Goal: Task Accomplishment & Management: Use online tool/utility

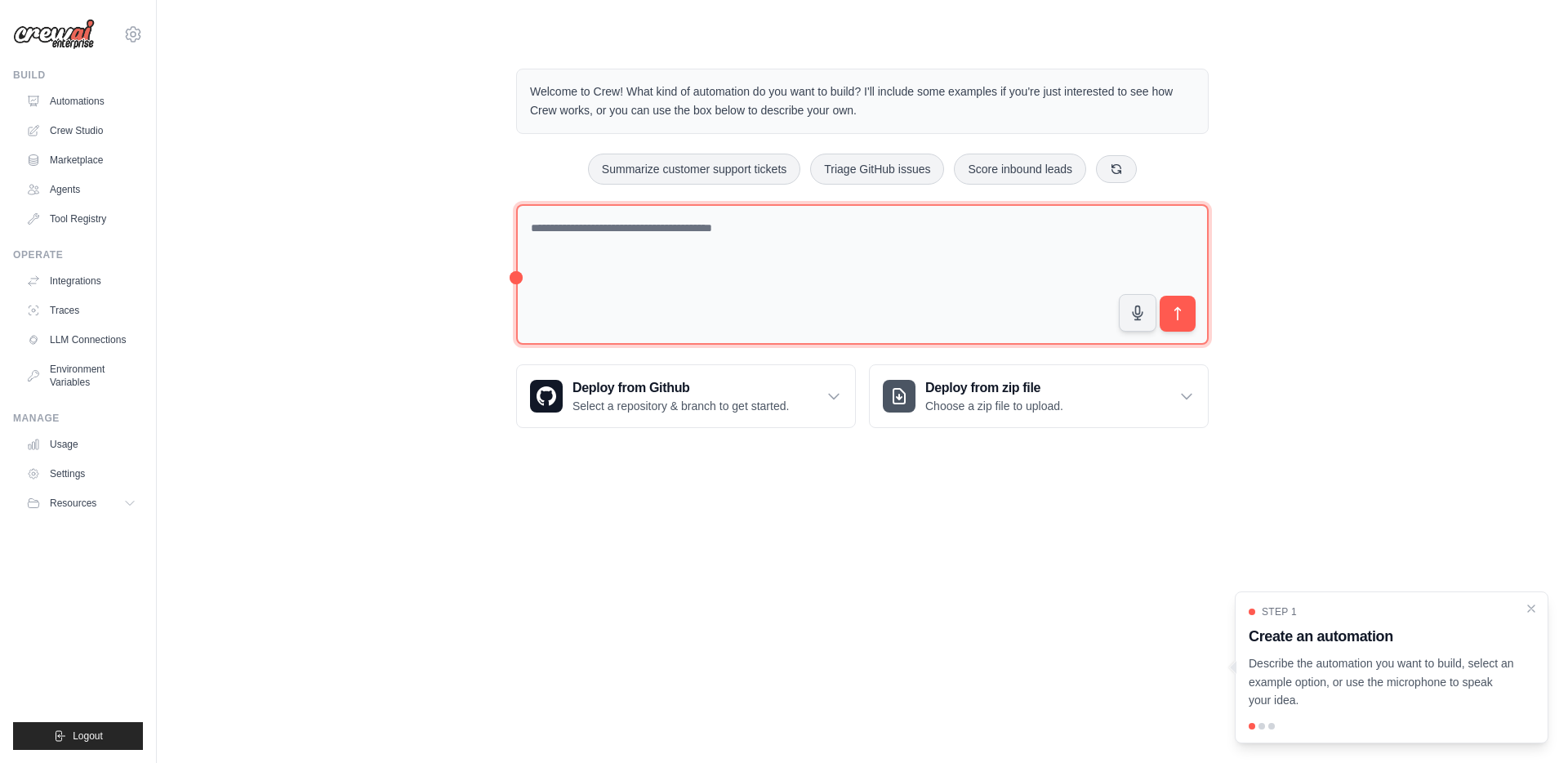
click at [774, 255] on textarea at bounding box center [862, 274] width 692 height 141
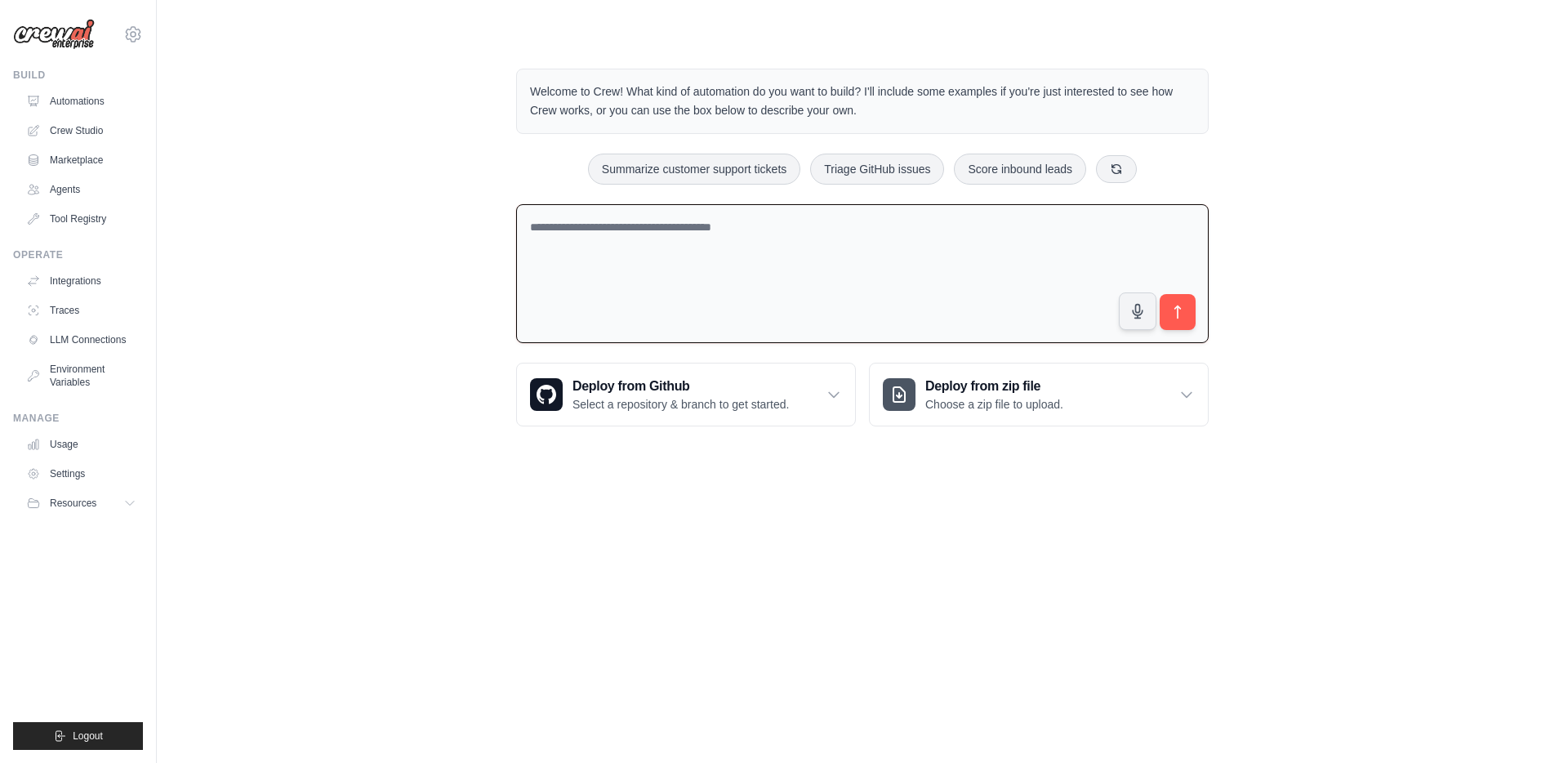
click at [786, 288] on textarea at bounding box center [862, 273] width 692 height 140
click at [81, 105] on link "Automations" at bounding box center [83, 101] width 123 height 27
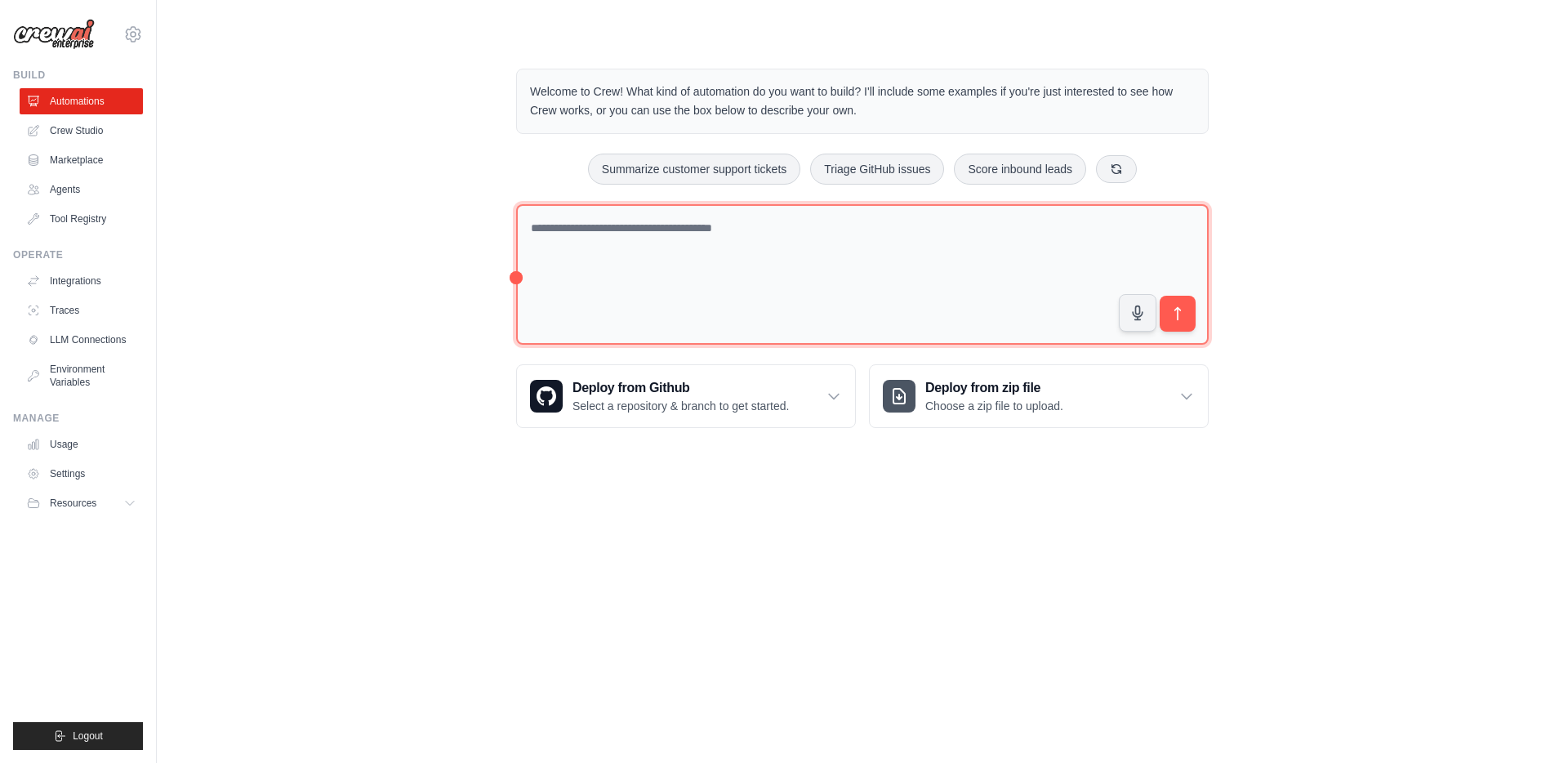
click at [667, 245] on textarea at bounding box center [862, 274] width 692 height 141
click at [729, 267] on textarea at bounding box center [862, 274] width 692 height 141
click at [911, 226] on textarea at bounding box center [862, 274] width 692 height 141
paste textarea "**********"
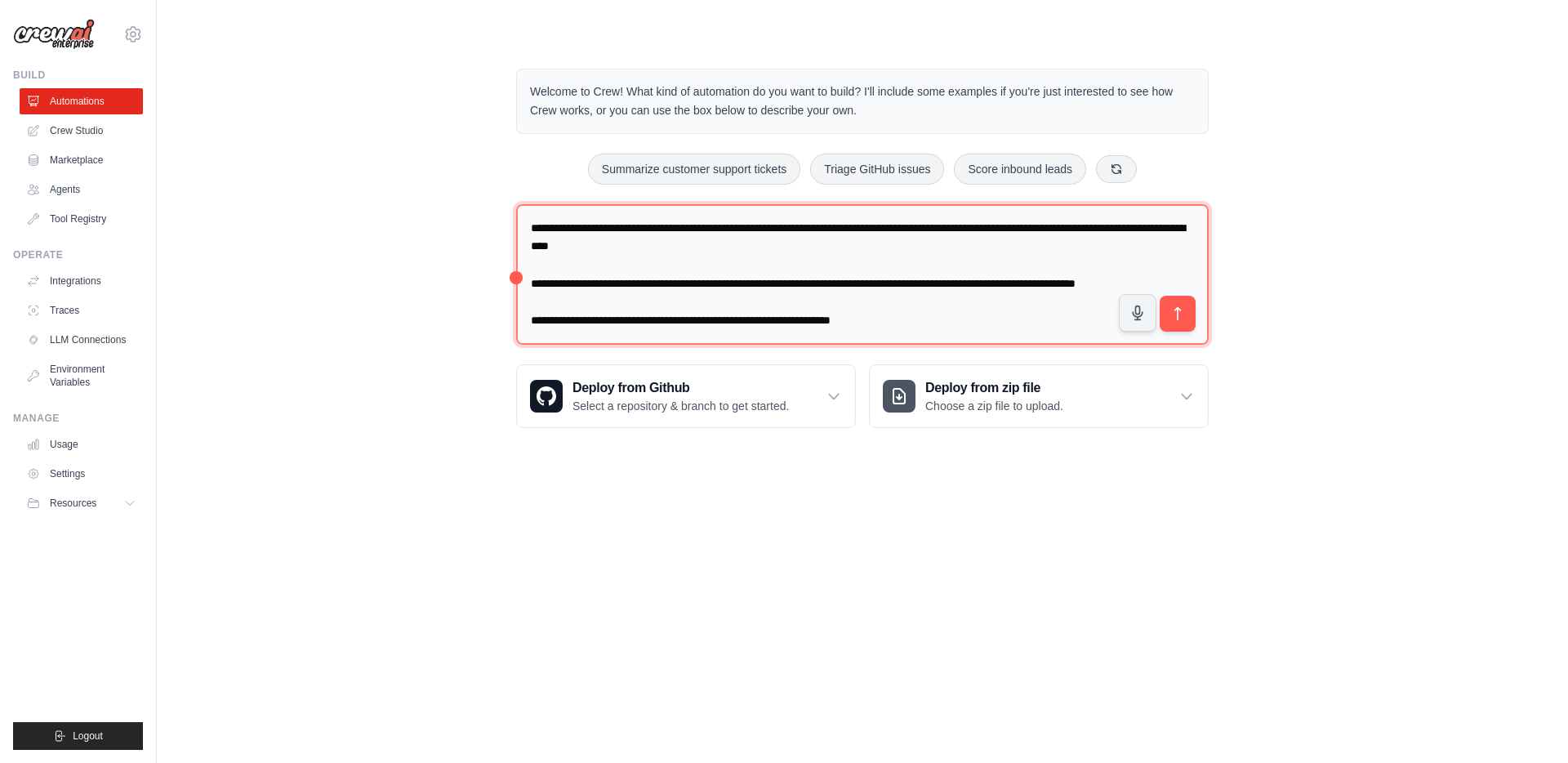
scroll to position [244, 0]
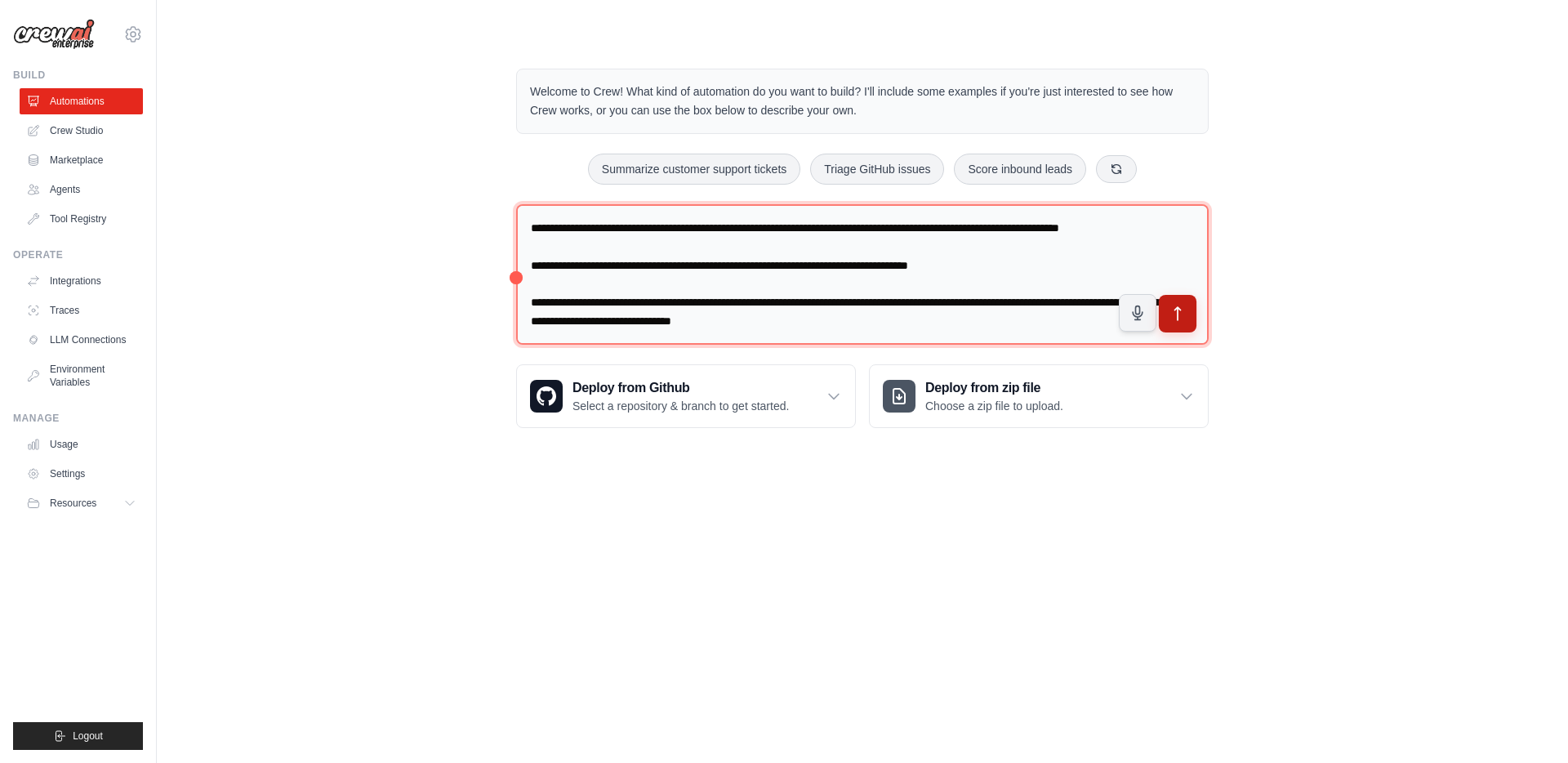
type textarea "**********"
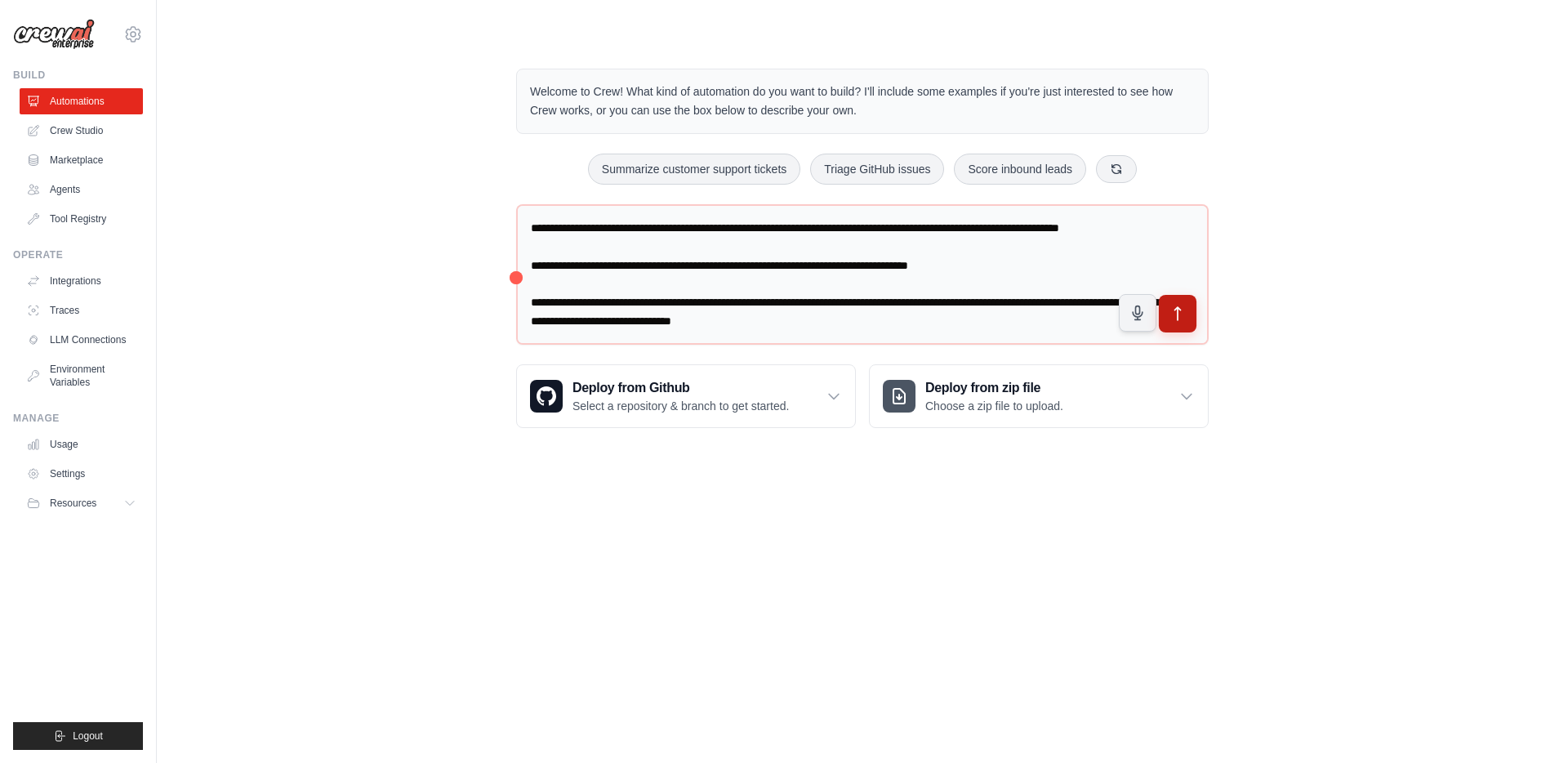
click at [1167, 316] on button "submit" at bounding box center [1178, 314] width 38 height 38
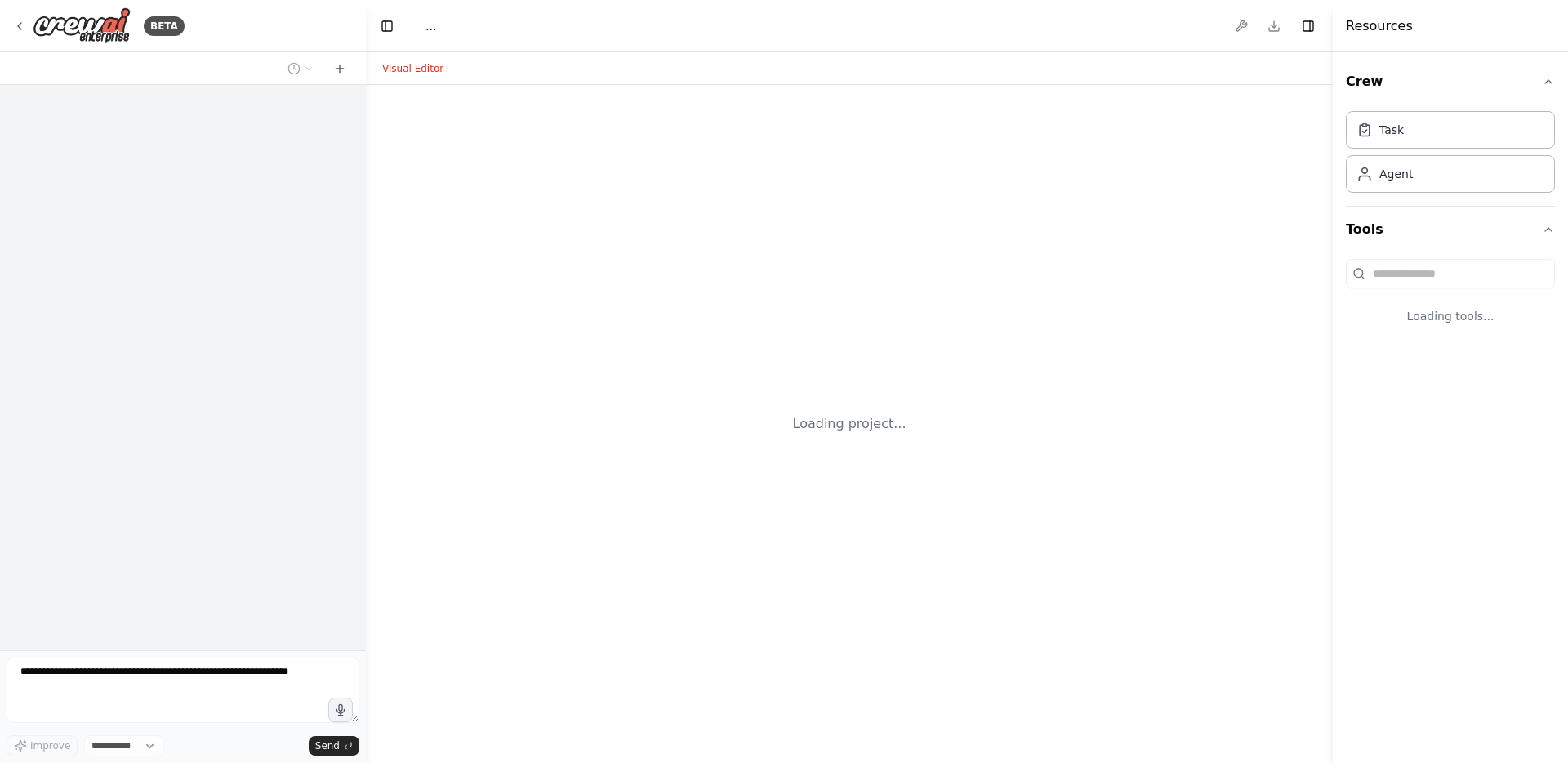
select select "****"
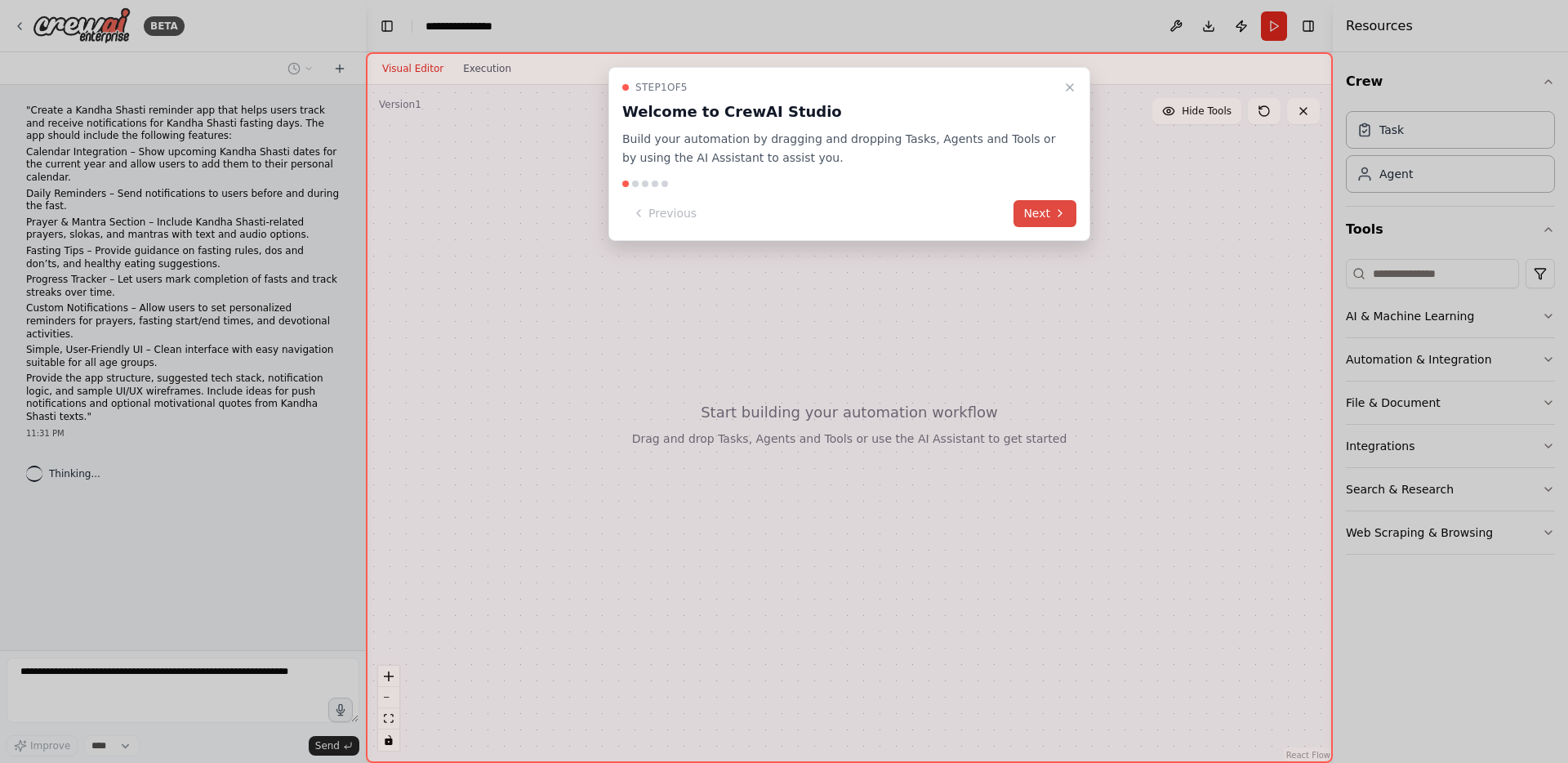
click at [1050, 205] on button "Next" at bounding box center [1044, 213] width 63 height 27
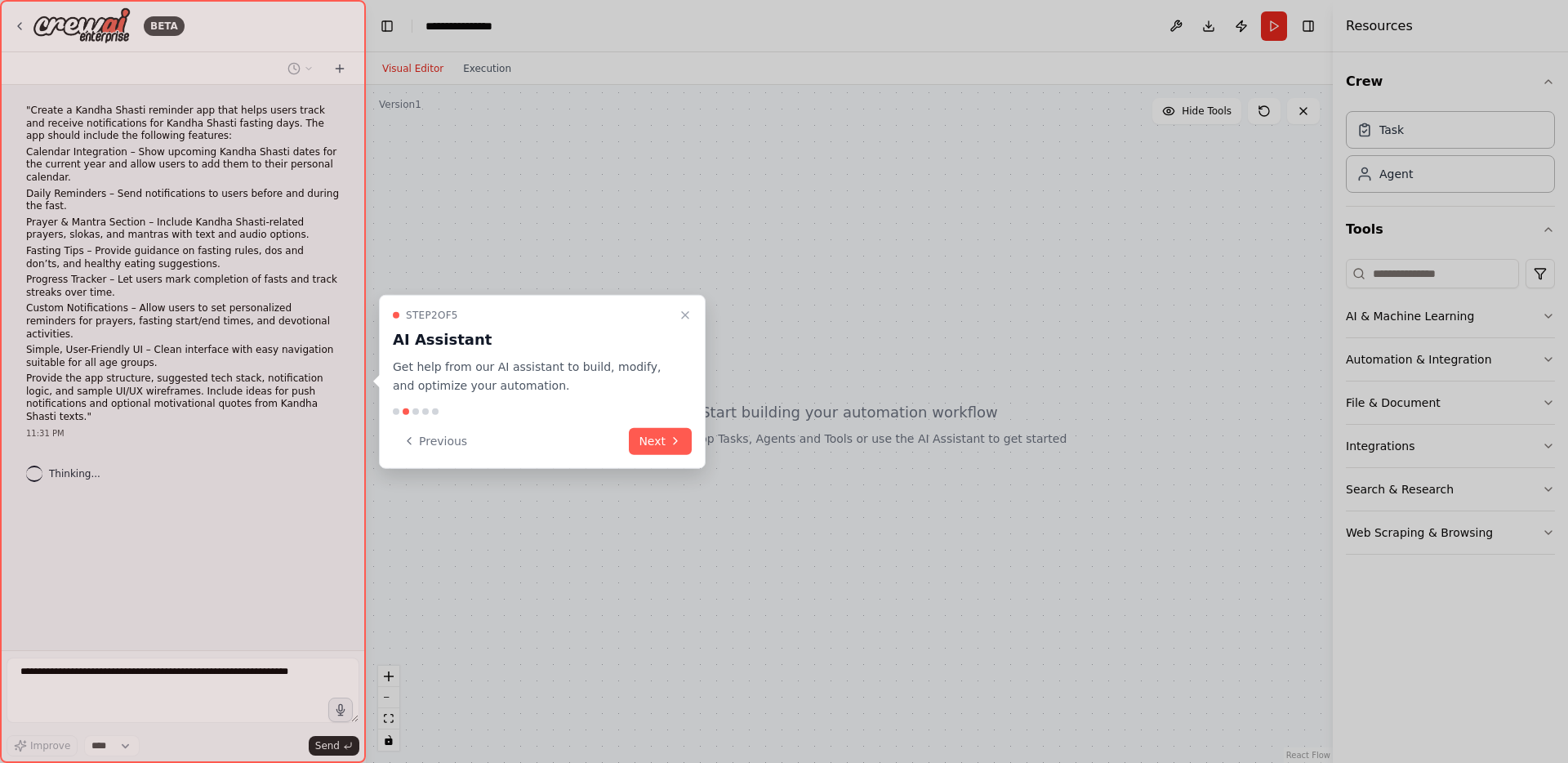
drag, startPoint x: 668, startPoint y: 429, endPoint x: 729, endPoint y: 393, distance: 70.8
click at [668, 429] on button "Next" at bounding box center [660, 441] width 63 height 27
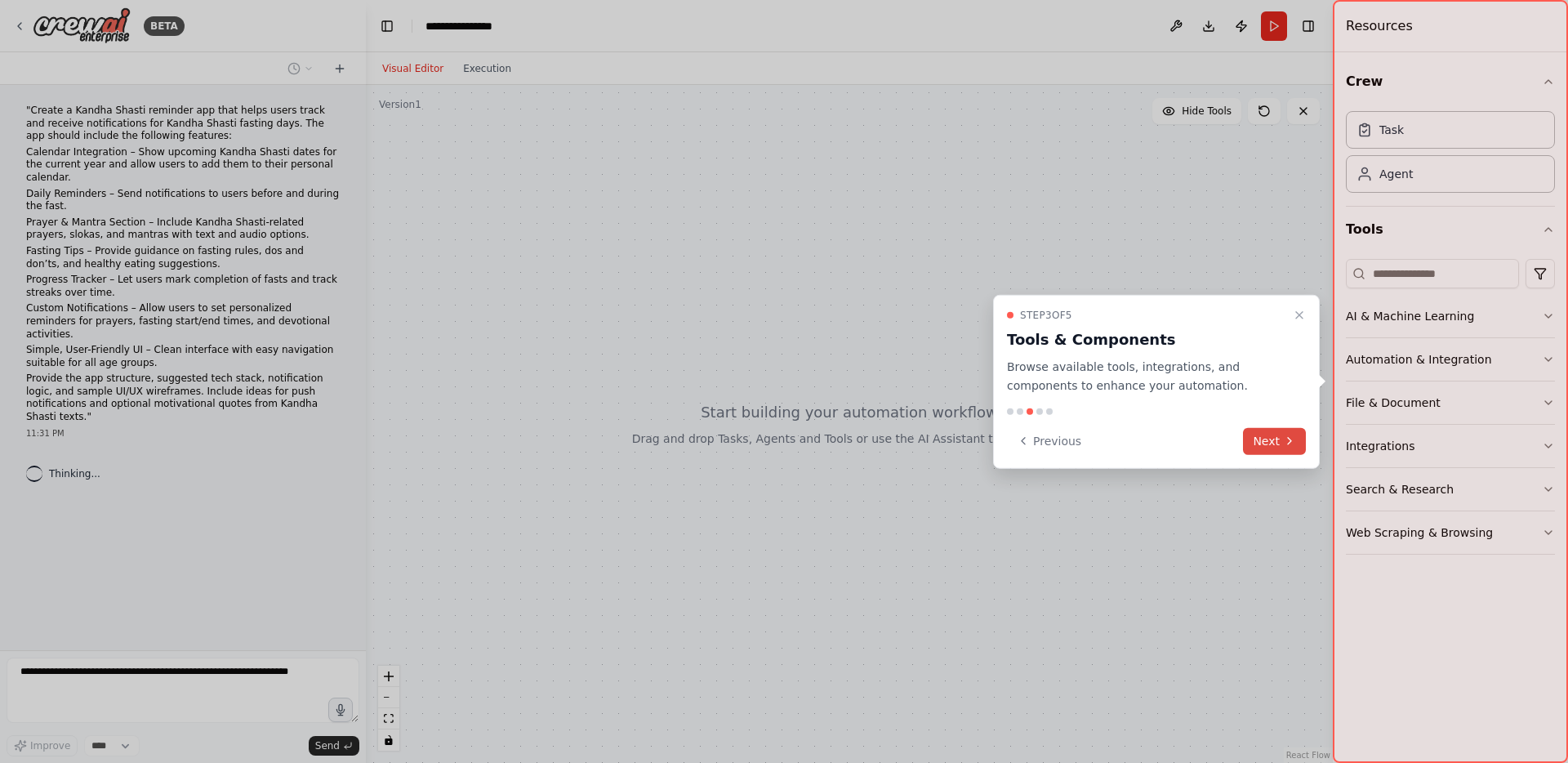
click at [1244, 439] on button "Next" at bounding box center [1274, 441] width 63 height 27
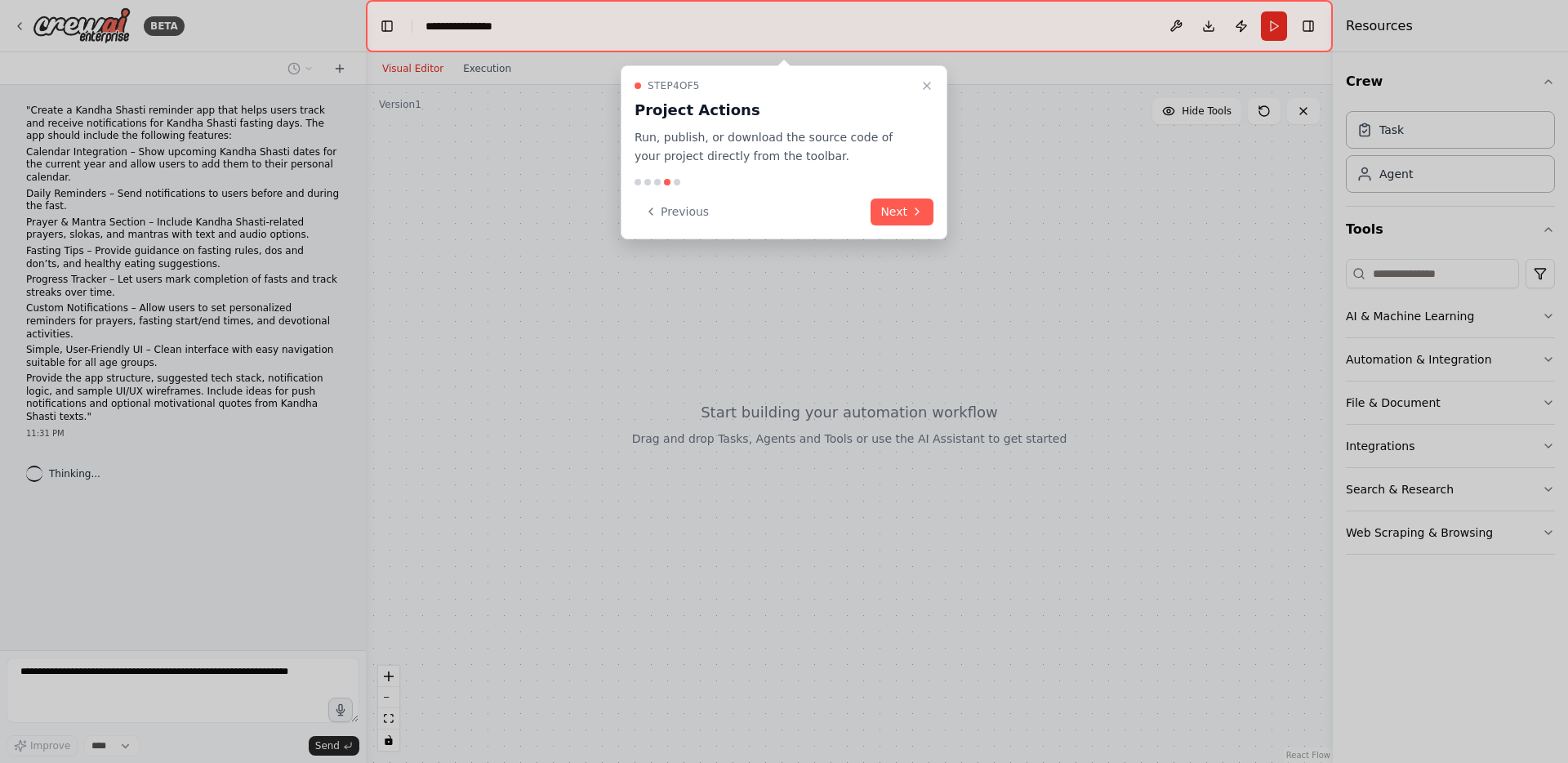
click at [911, 206] on icon at bounding box center [917, 211] width 13 height 13
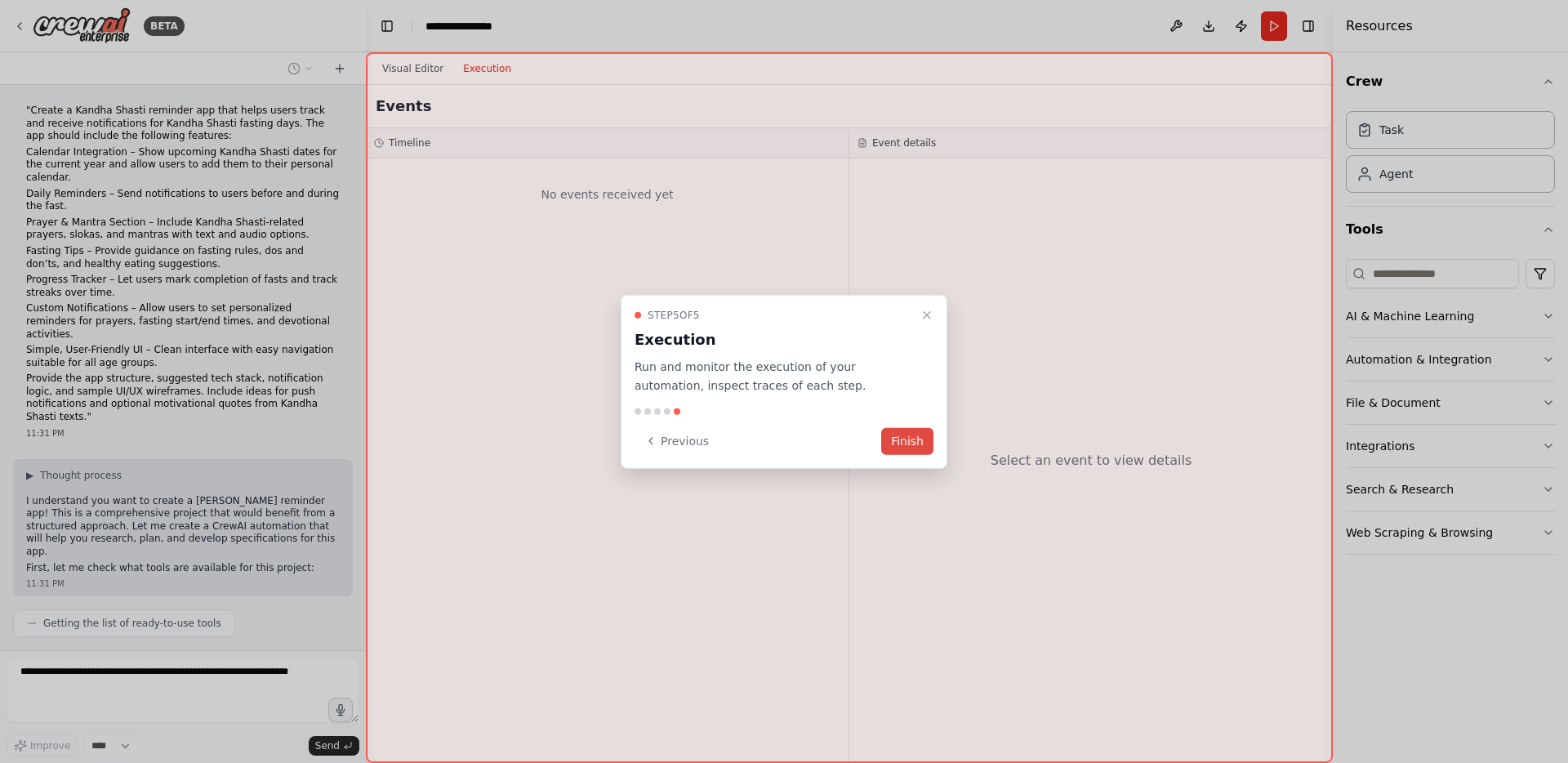
click at [908, 445] on button "Finish" at bounding box center [907, 441] width 52 height 27
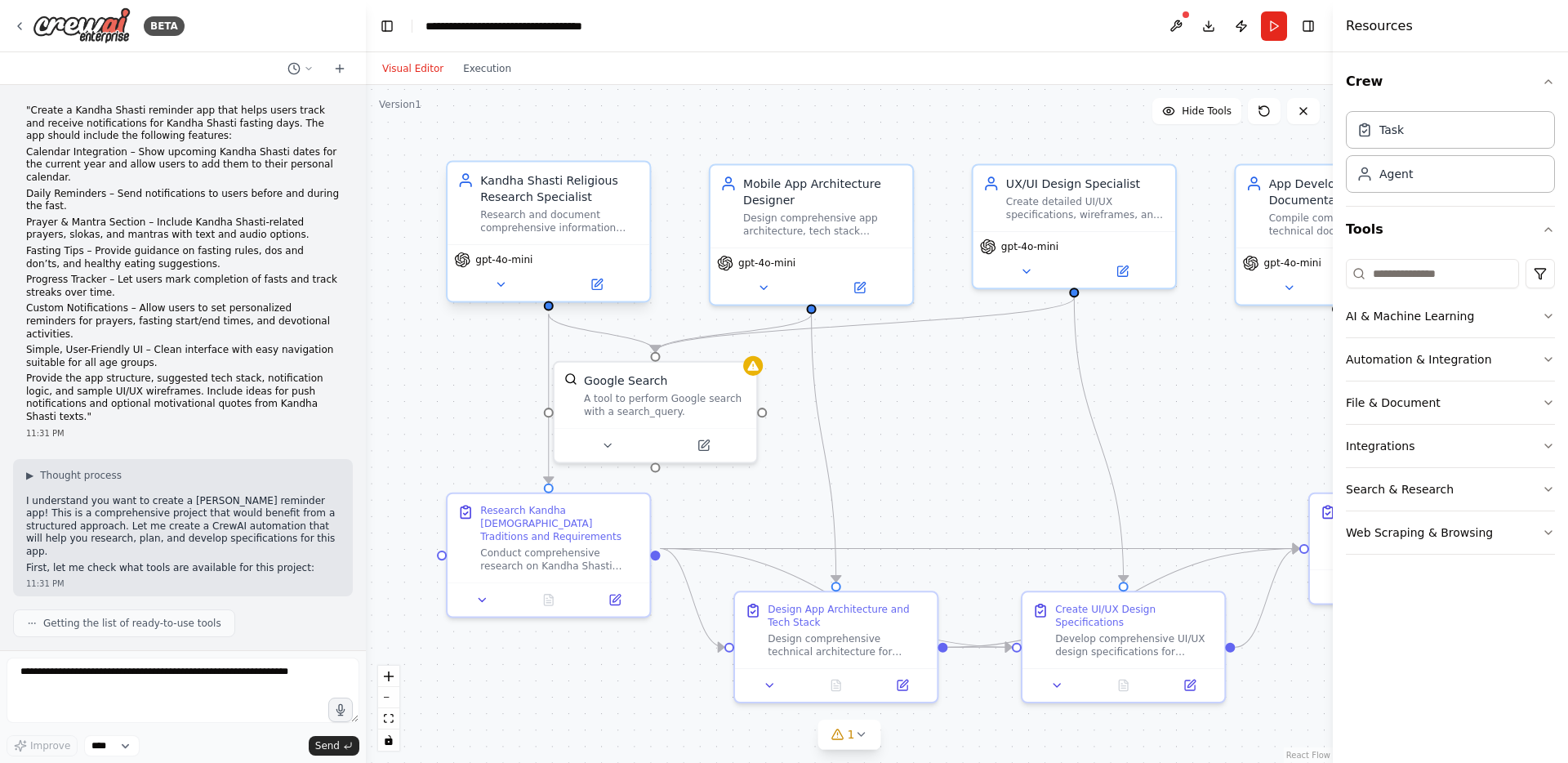
click at [566, 242] on div "Kandha Shasti Religious Research Specialist Research and document comprehensive…" at bounding box center [548, 203] width 201 height 82
click at [830, 216] on div "Design comprehensive app architecture, tech stack recommendations, and system r…" at bounding box center [823, 221] width 159 height 27
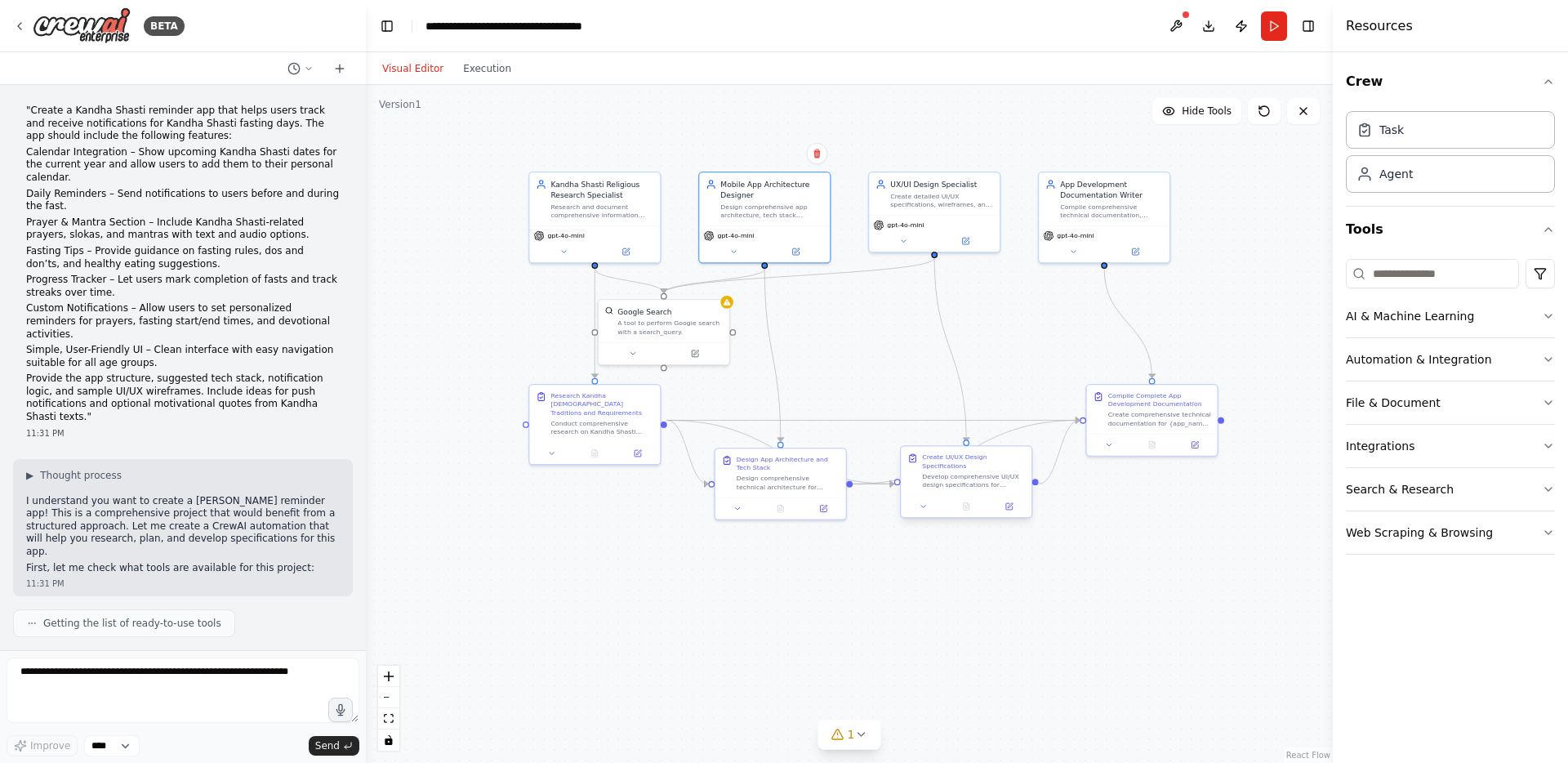
click at [919, 491] on div "Create UI/UX Design Specifications Develop comprehensive UI/UX design specifica…" at bounding box center [966, 471] width 131 height 49
click at [949, 472] on div "Develop comprehensive UI/UX design specifications for {app_name} including: - W…" at bounding box center [973, 481] width 103 height 17
click at [1168, 416] on div "Create comprehensive technical documentation for {app_name} development includi…" at bounding box center [1159, 418] width 103 height 17
click at [1277, 26] on button "Run" at bounding box center [1274, 26] width 27 height 29
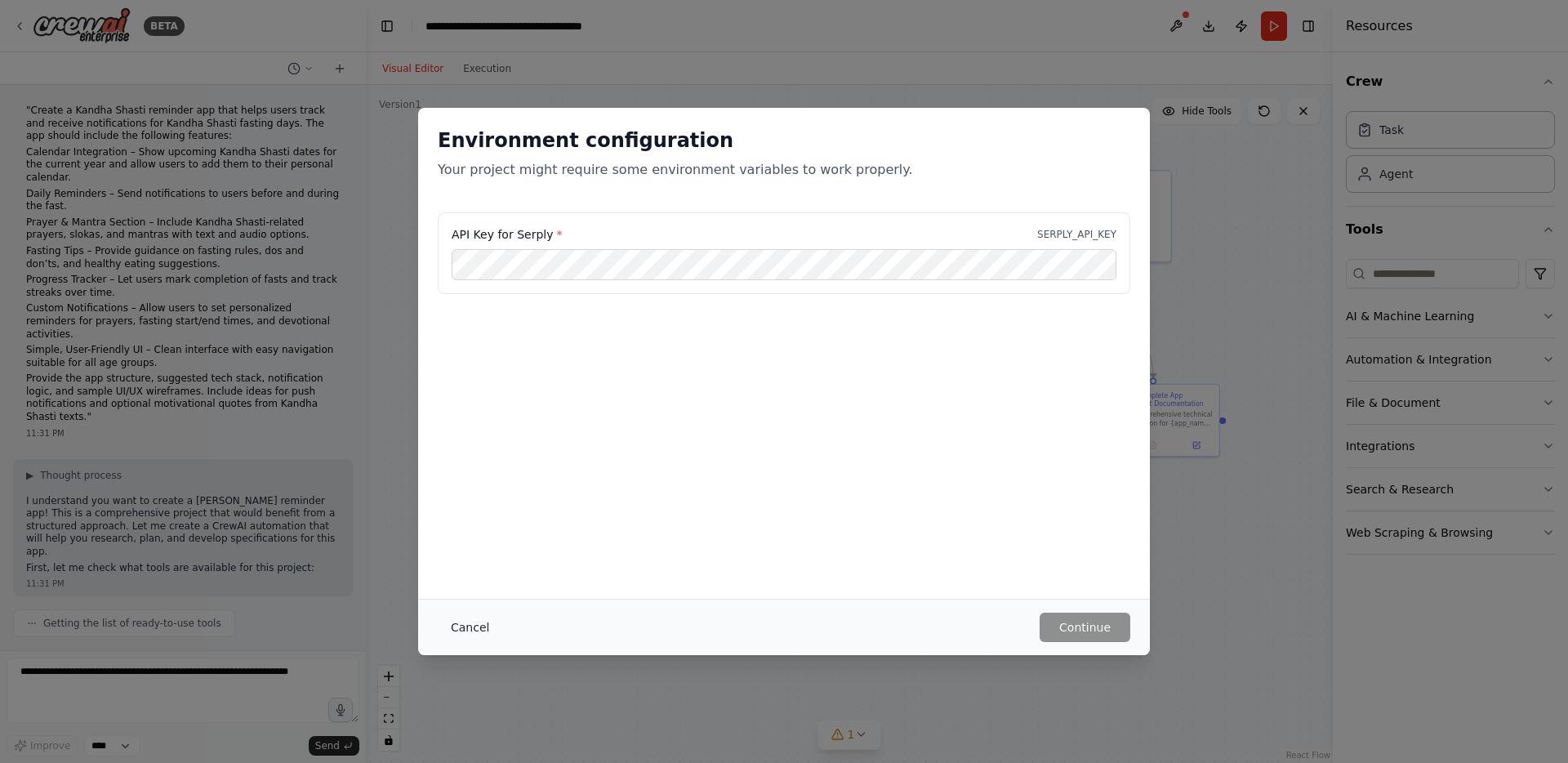
click at [487, 624] on button "Cancel" at bounding box center [470, 628] width 64 height 29
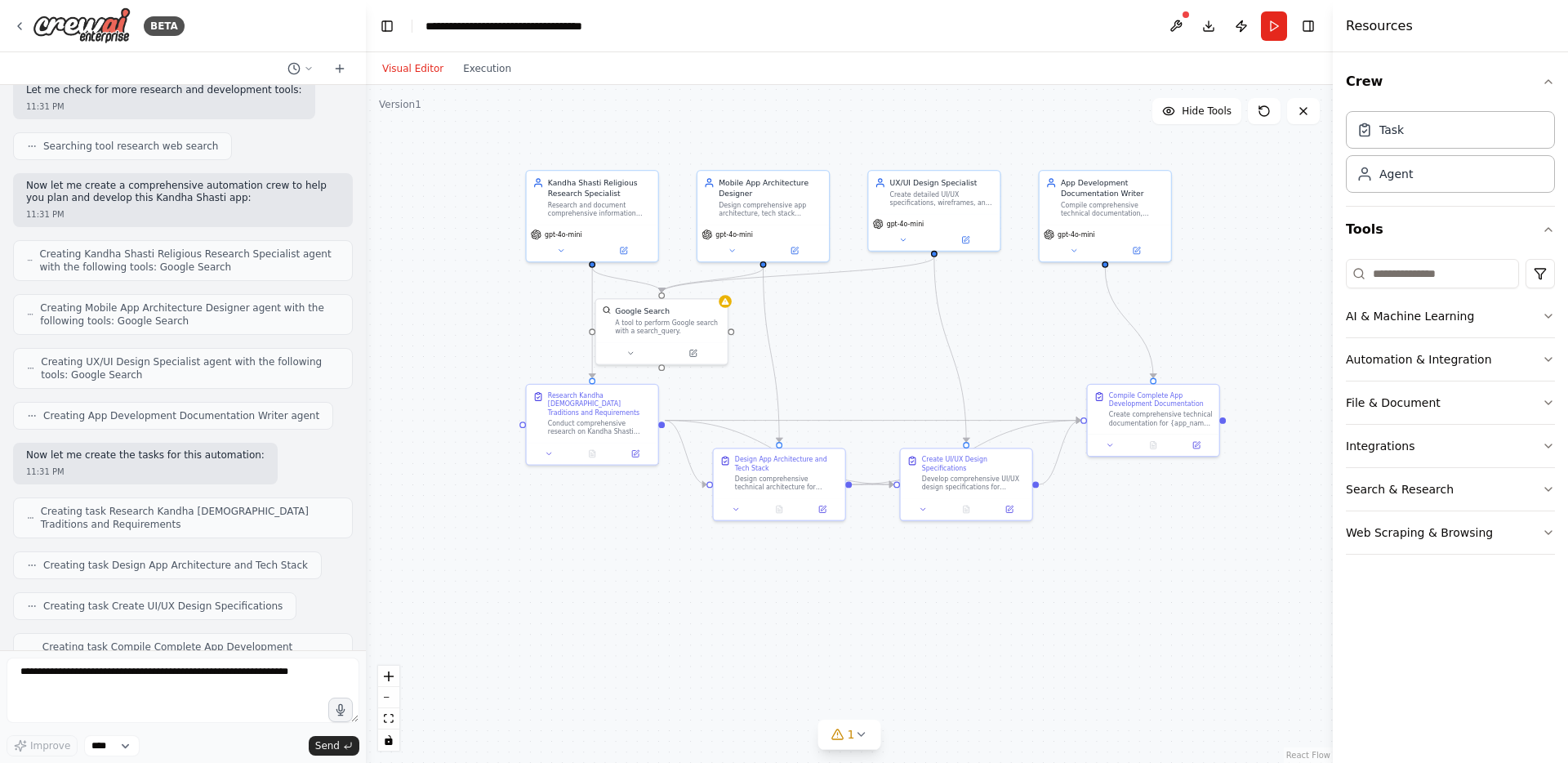
scroll to position [1447, 0]
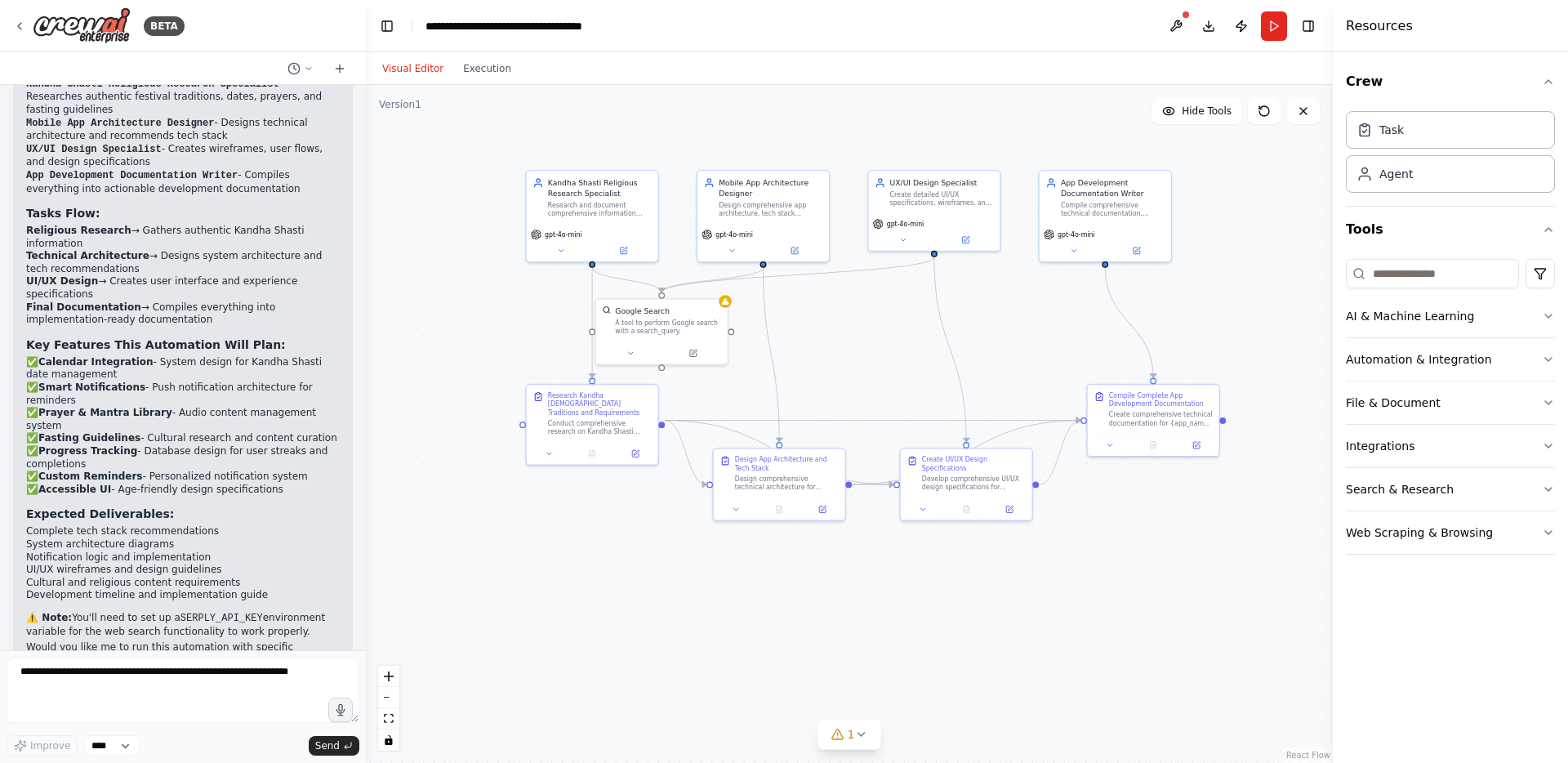
click at [194, 613] on code "SERPLY_API_KEY" at bounding box center [222, 618] width 82 height 11
click at [0, 0] on div "BETA "Create a Kandha Shasti reminder app that helps users track and receive no…" at bounding box center [183, 382] width 366 height 763
click at [22, 25] on icon at bounding box center [19, 26] width 13 height 13
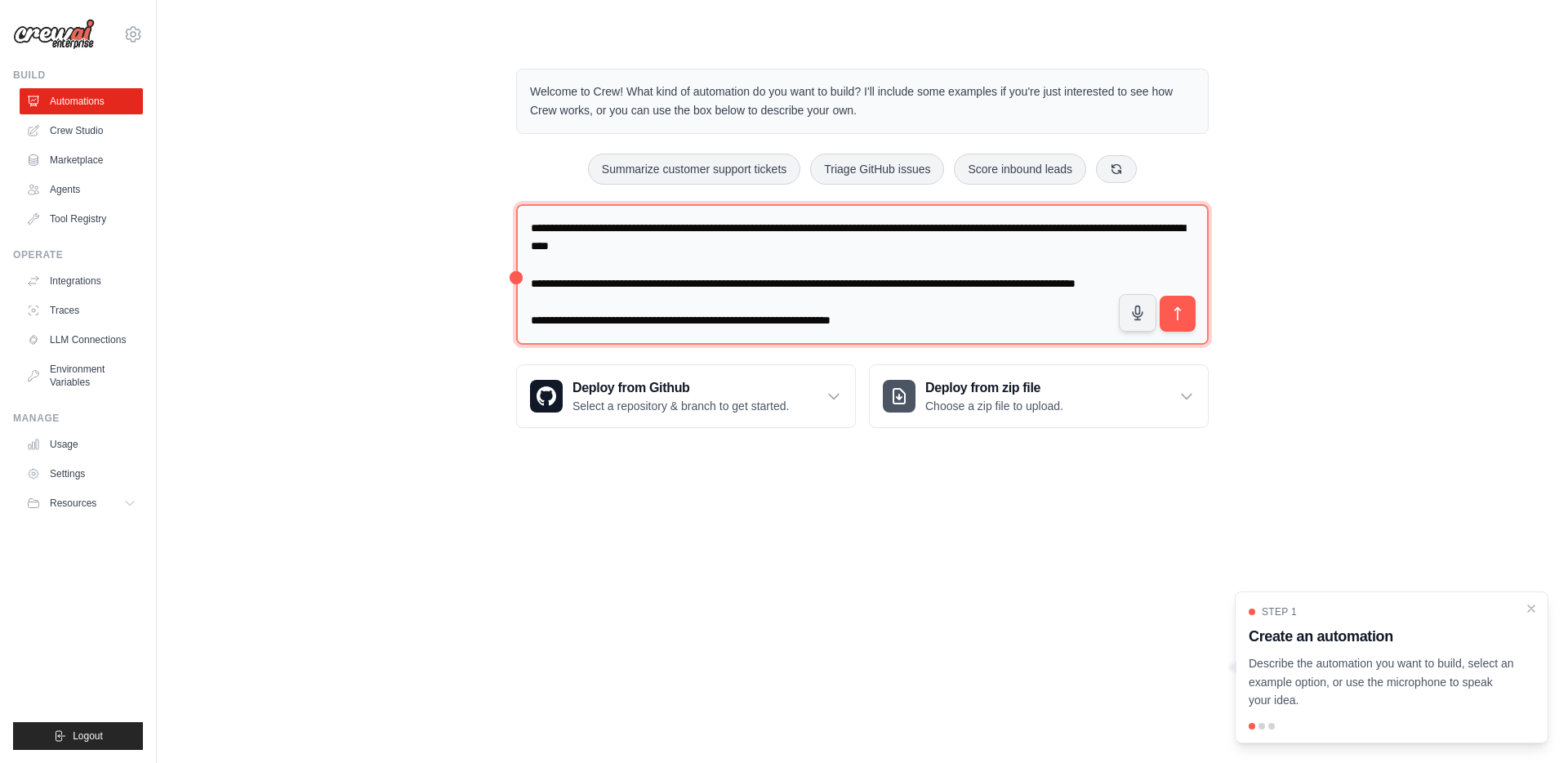
click at [762, 264] on textarea at bounding box center [862, 274] width 692 height 141
